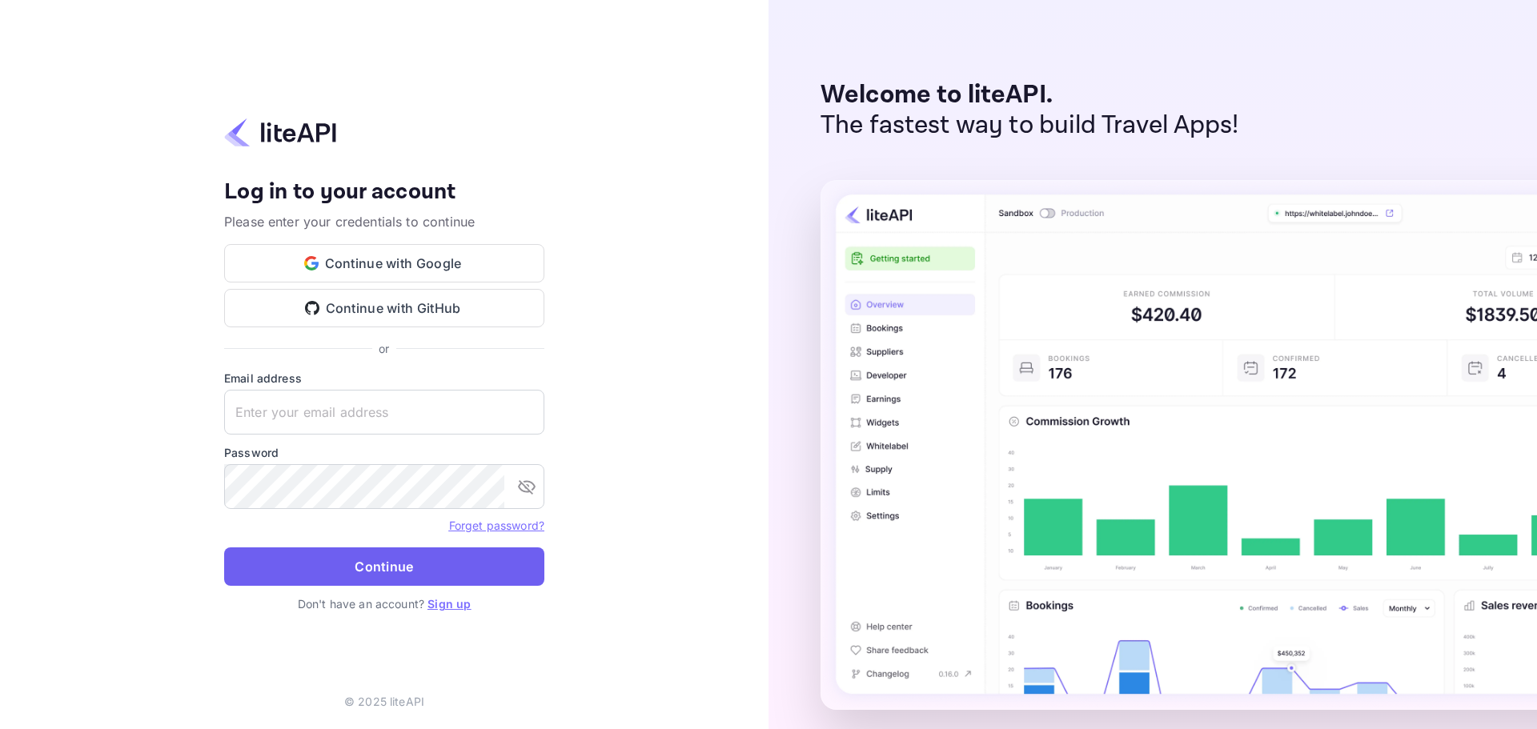
type input "n.valbusa+revolutcs@nuitee.com"
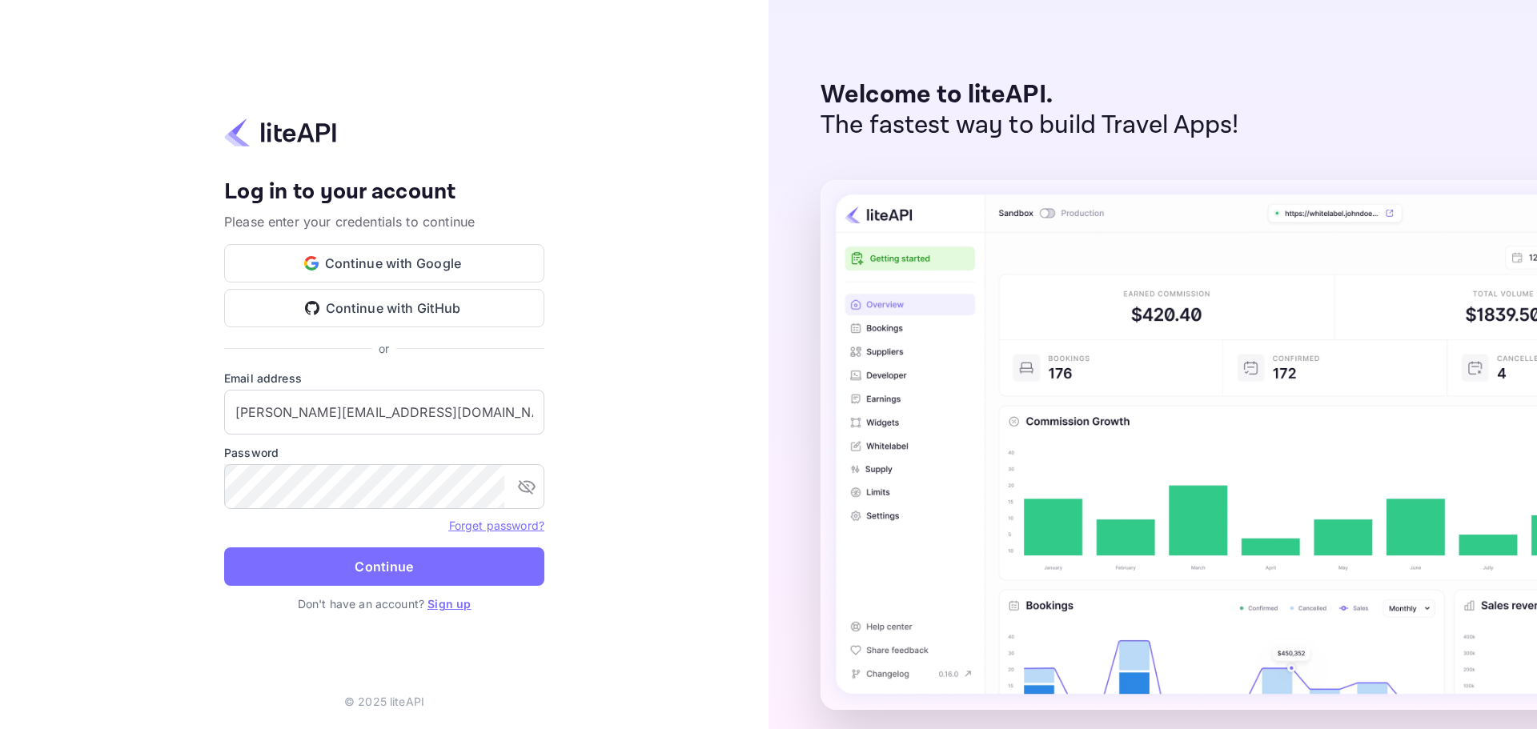
click at [392, 574] on button "Continue" at bounding box center [384, 567] width 320 height 38
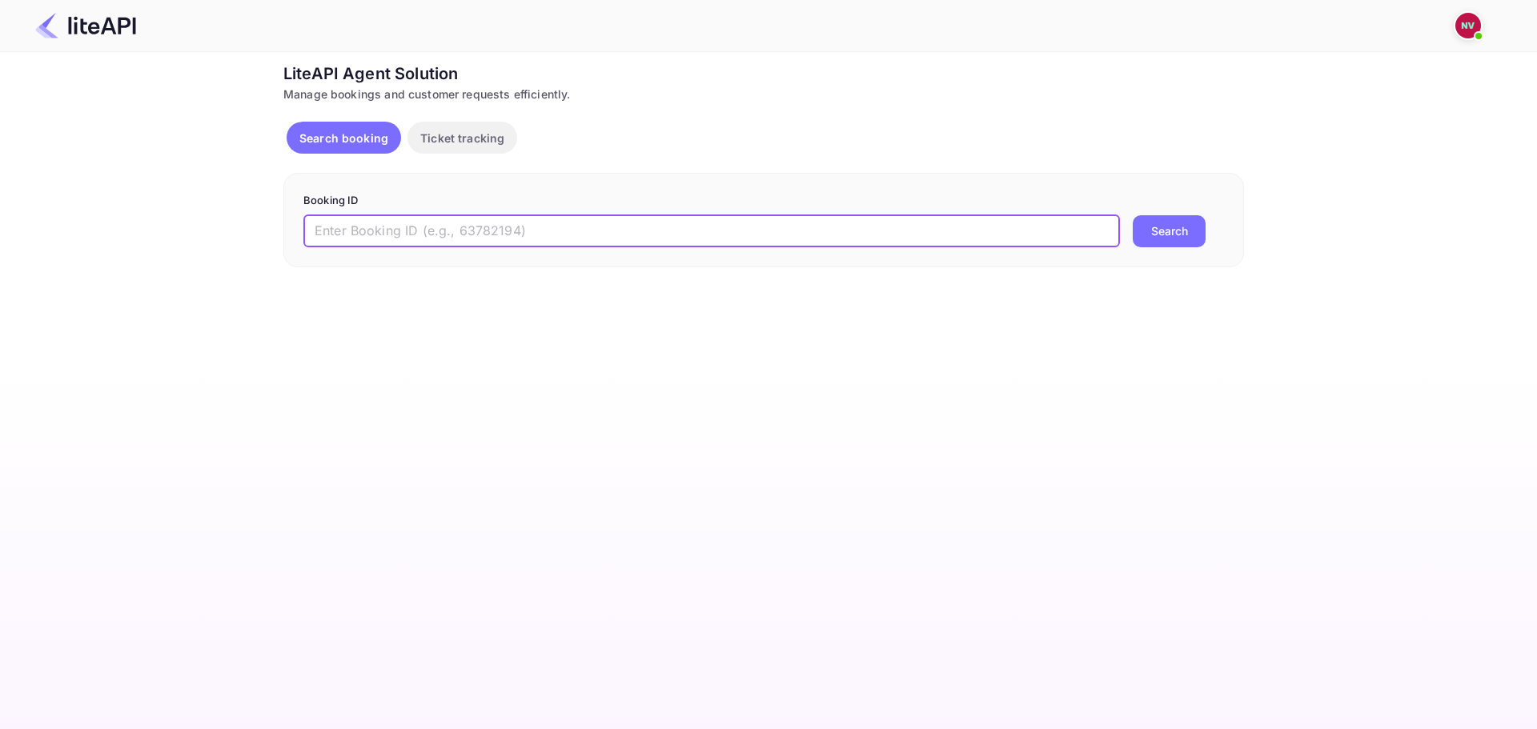
click at [535, 240] on input "text" at bounding box center [711, 231] width 817 height 32
paste input "8823811"
type input "8823811"
click at [1133, 215] on button "Search" at bounding box center [1169, 231] width 73 height 32
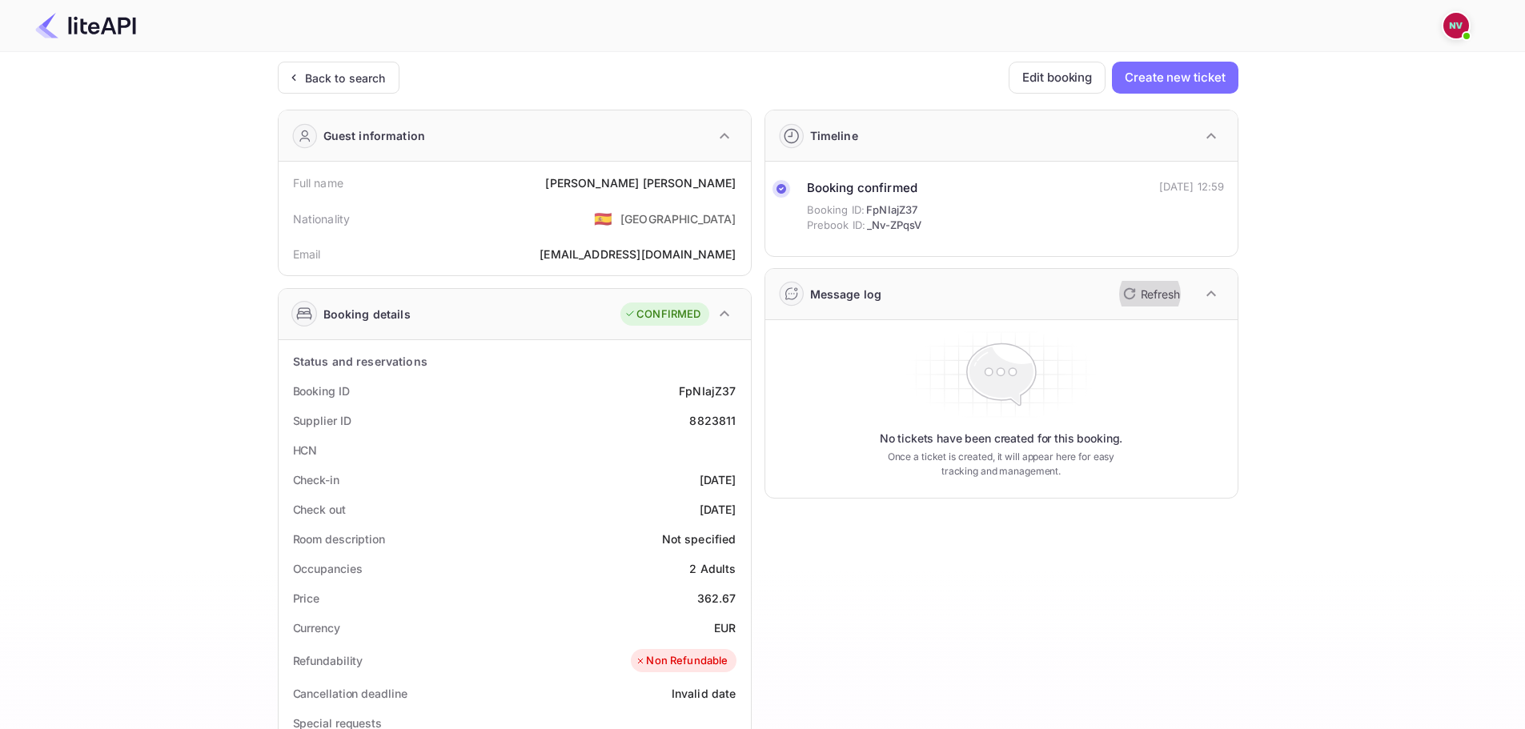
click at [1142, 288] on p "Refresh" at bounding box center [1160, 294] width 39 height 17
click at [1130, 294] on icon "button" at bounding box center [1129, 293] width 19 height 19
click at [1134, 292] on icon "button" at bounding box center [1129, 293] width 19 height 19
click at [1141, 291] on p "Refresh" at bounding box center [1160, 294] width 39 height 17
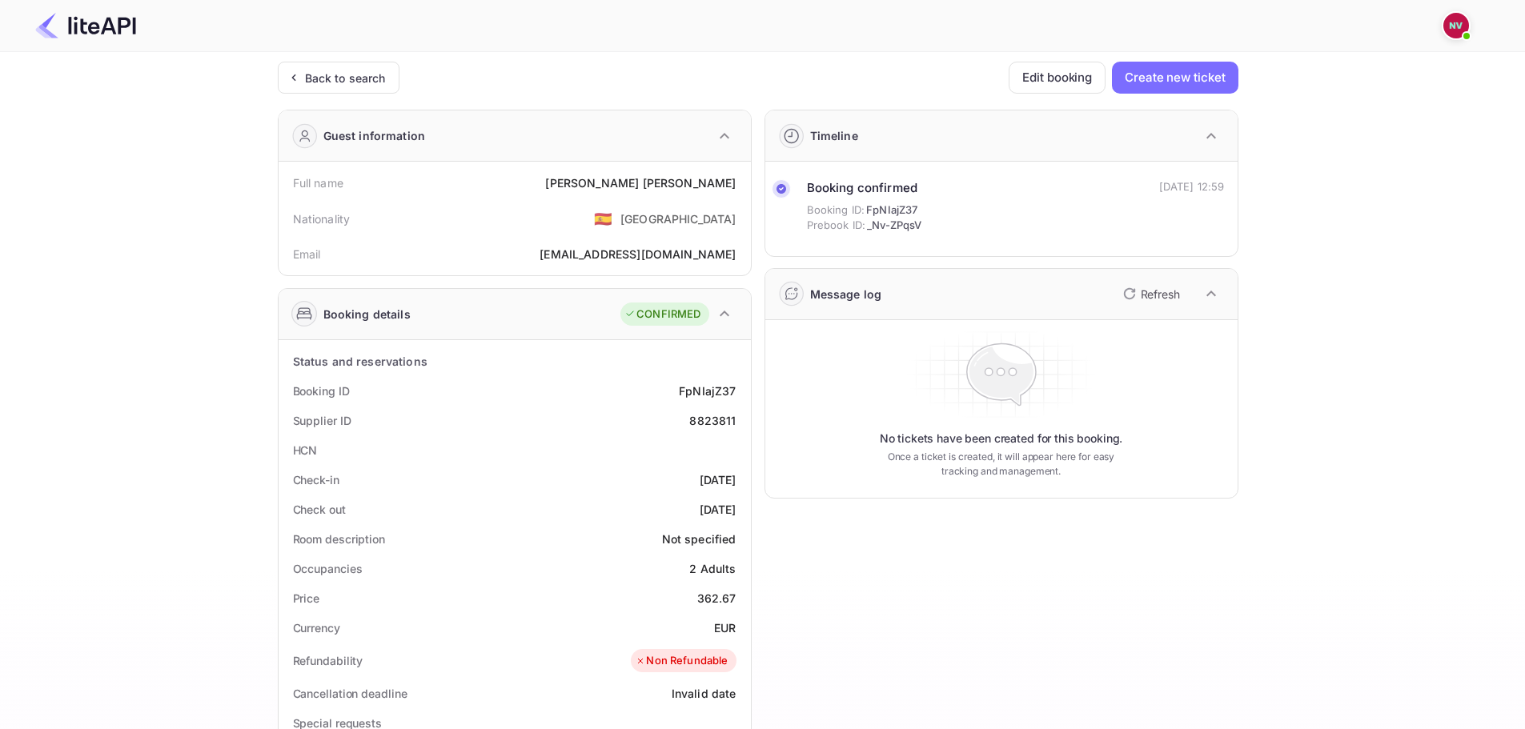
click at [1141, 291] on p "Refresh" at bounding box center [1160, 294] width 39 height 17
click at [1141, 292] on p "Refresh" at bounding box center [1160, 294] width 39 height 17
click at [1147, 291] on p "Refresh" at bounding box center [1160, 294] width 39 height 17
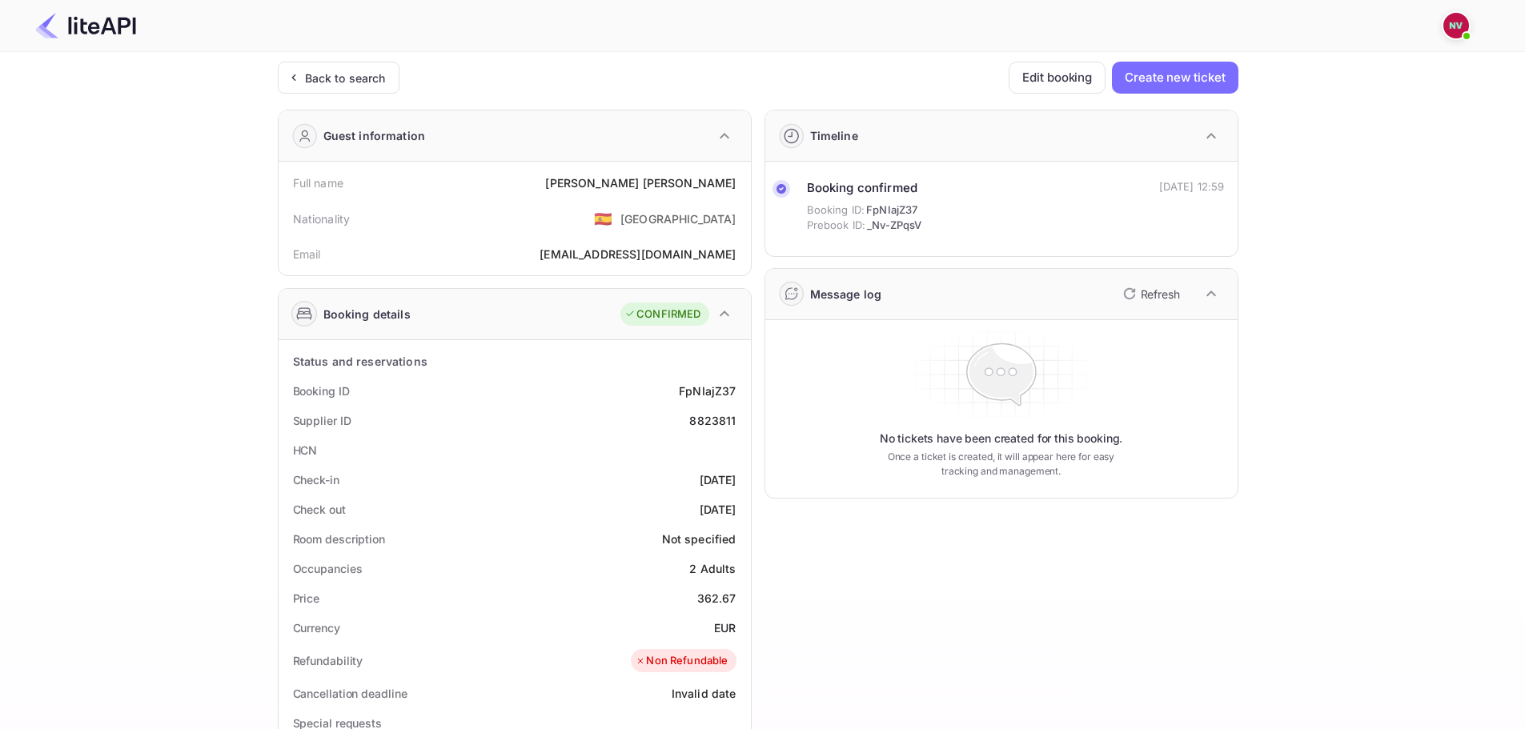
click at [1147, 291] on p "Refresh" at bounding box center [1160, 294] width 39 height 17
